Goal: Transaction & Acquisition: Purchase product/service

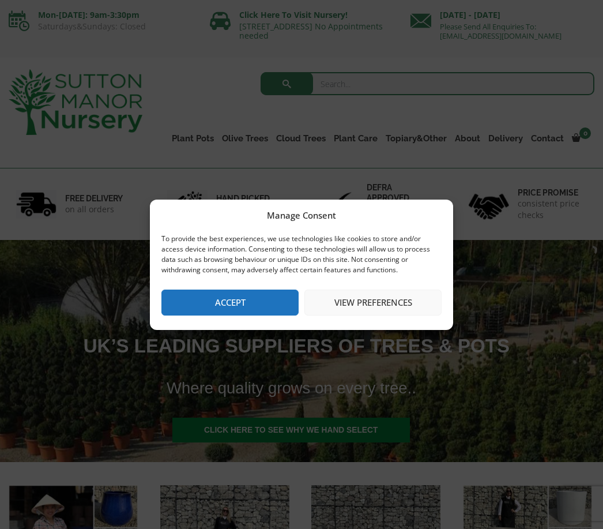
click at [241, 305] on button "Accept" at bounding box center [230, 303] width 137 height 26
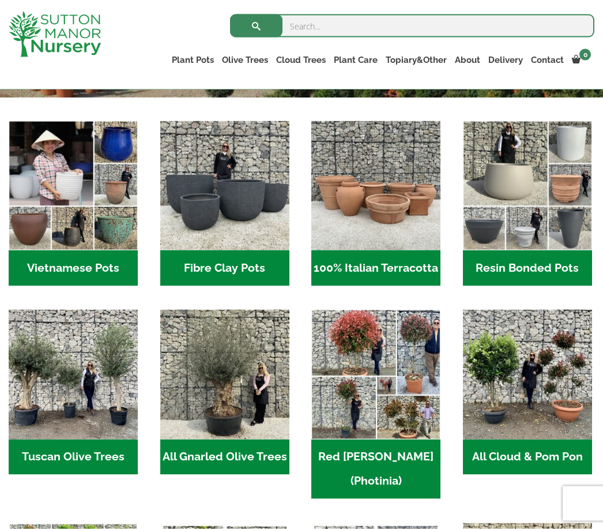
scroll to position [344, 0]
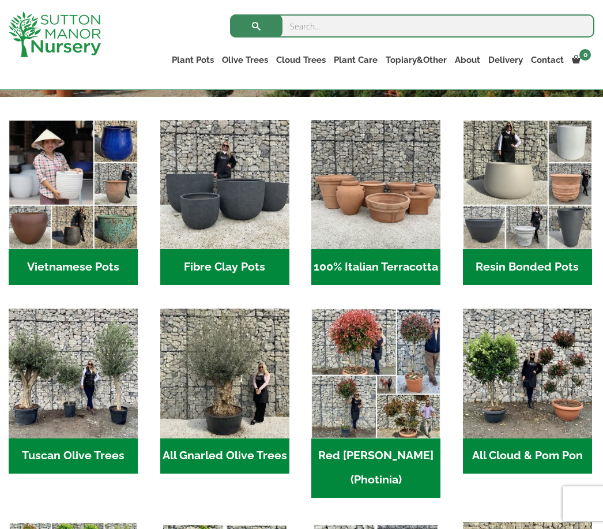
click at [78, 234] on img "Visit product category Vietnamese Pots" at bounding box center [73, 184] width 129 height 129
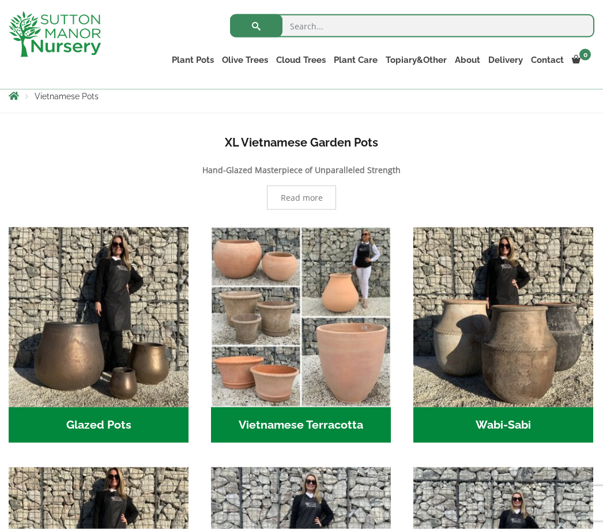
scroll to position [218, 0]
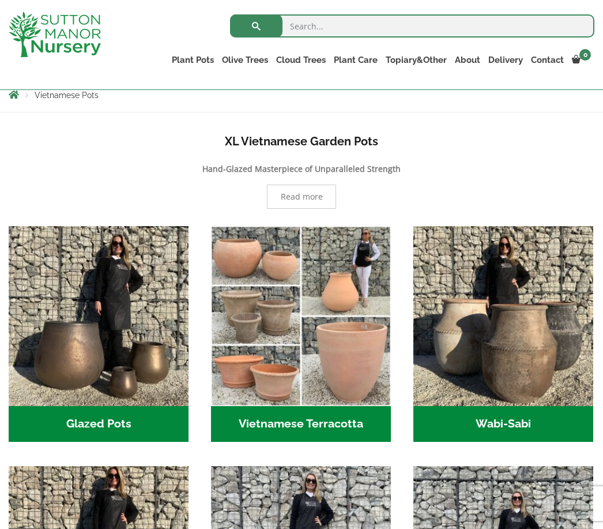
click at [494, 333] on img "Visit product category Wabi-Sabi" at bounding box center [504, 316] width 180 height 180
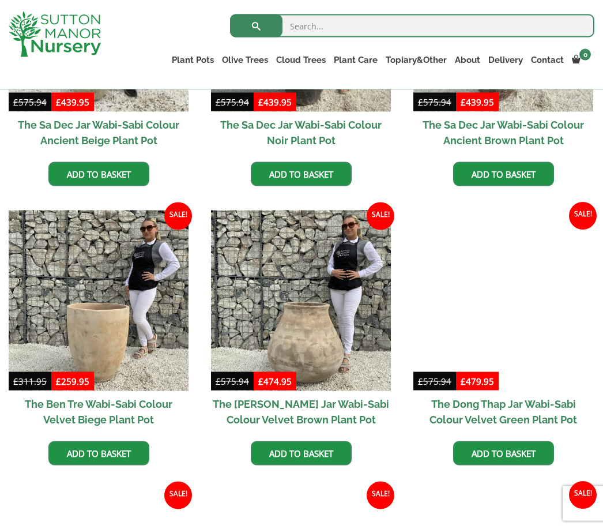
scroll to position [462, 0]
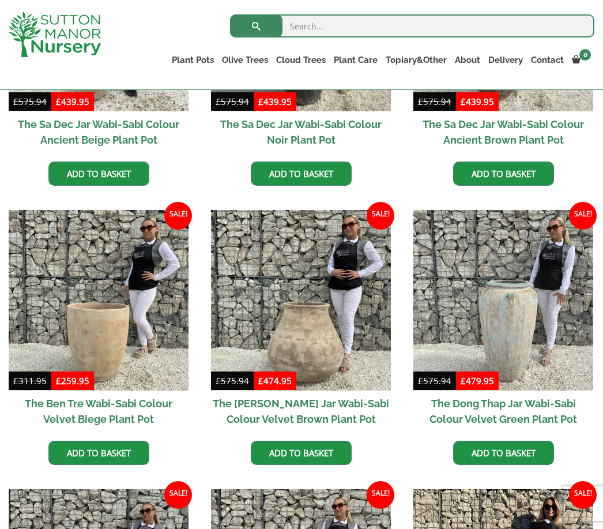
click at [103, 345] on img at bounding box center [99, 300] width 180 height 180
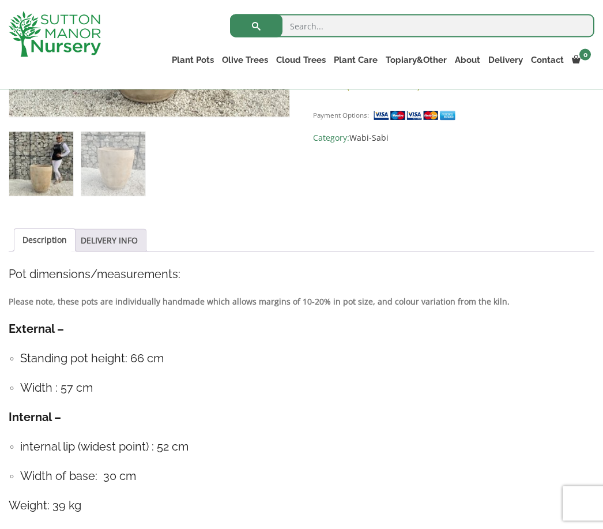
scroll to position [440, 0]
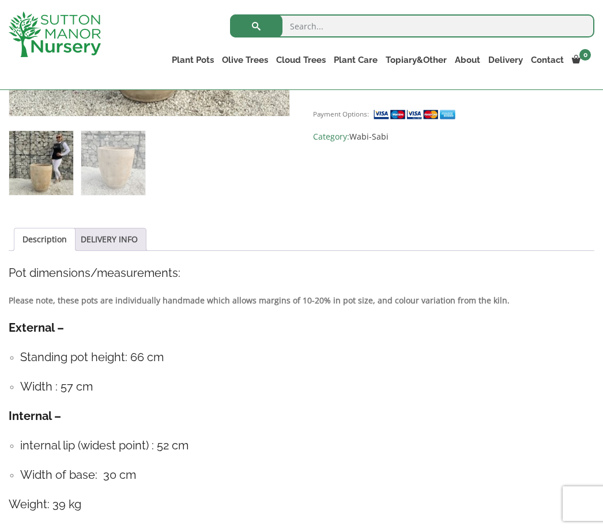
click at [47, 238] on link "Description" at bounding box center [44, 239] width 44 height 22
click at [50, 240] on link "Description" at bounding box center [44, 239] width 44 height 22
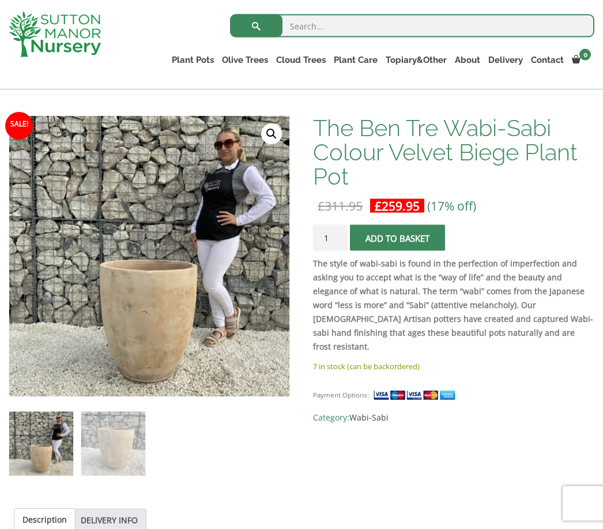
scroll to position [160, 0]
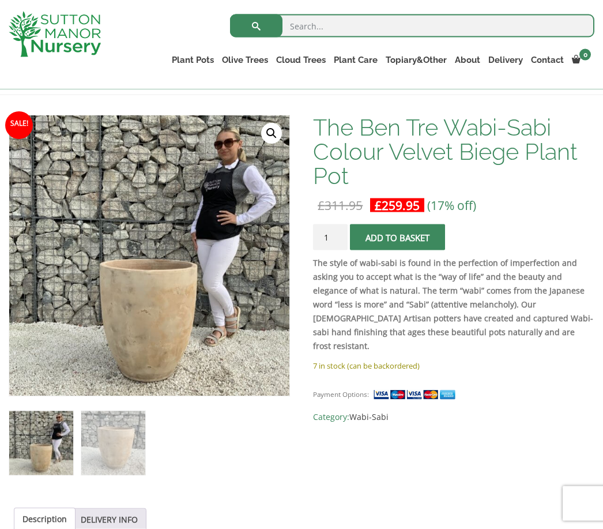
click at [336, 235] on input "1" at bounding box center [330, 237] width 35 height 26
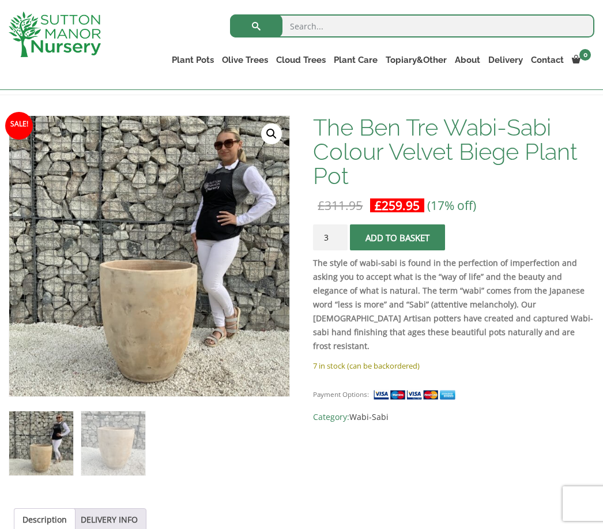
type input "3"
click at [406, 241] on button "Add to basket" at bounding box center [397, 237] width 95 height 26
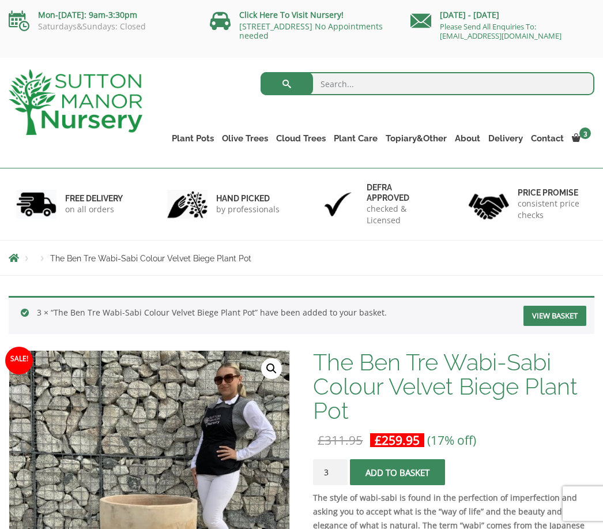
click at [562, 320] on link "View basket" at bounding box center [555, 316] width 63 height 20
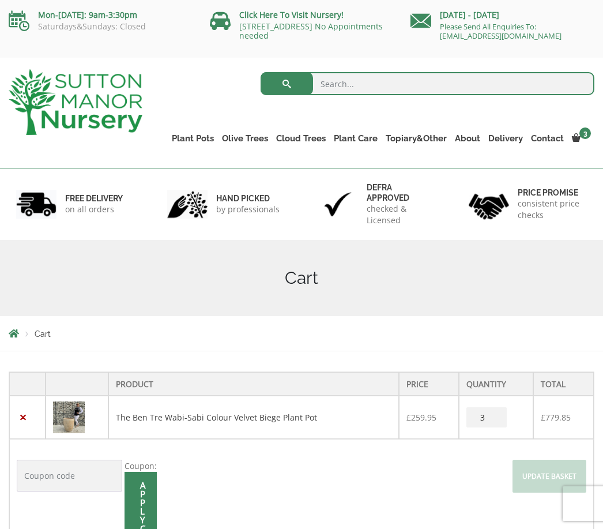
click at [19, 418] on link "×" at bounding box center [23, 417] width 12 height 12
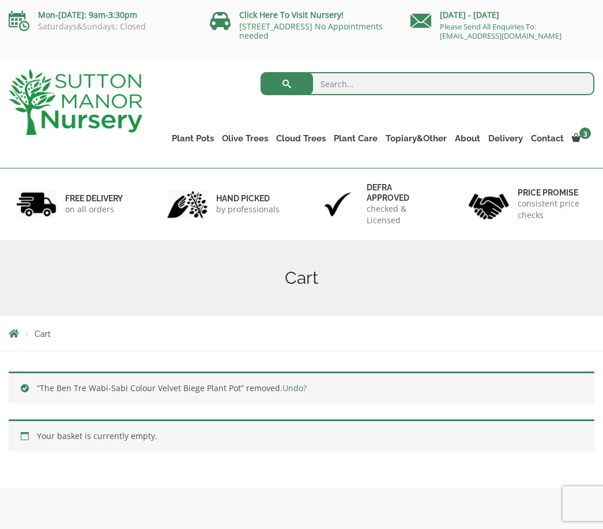
click at [0, 0] on link "Wabi-Sabi" at bounding box center [0, 0] width 0 height 0
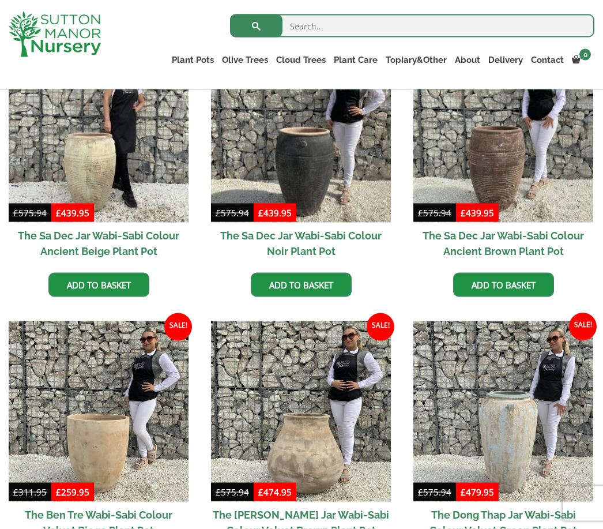
scroll to position [351, 0]
